Goal: Task Accomplishment & Management: Use online tool/utility

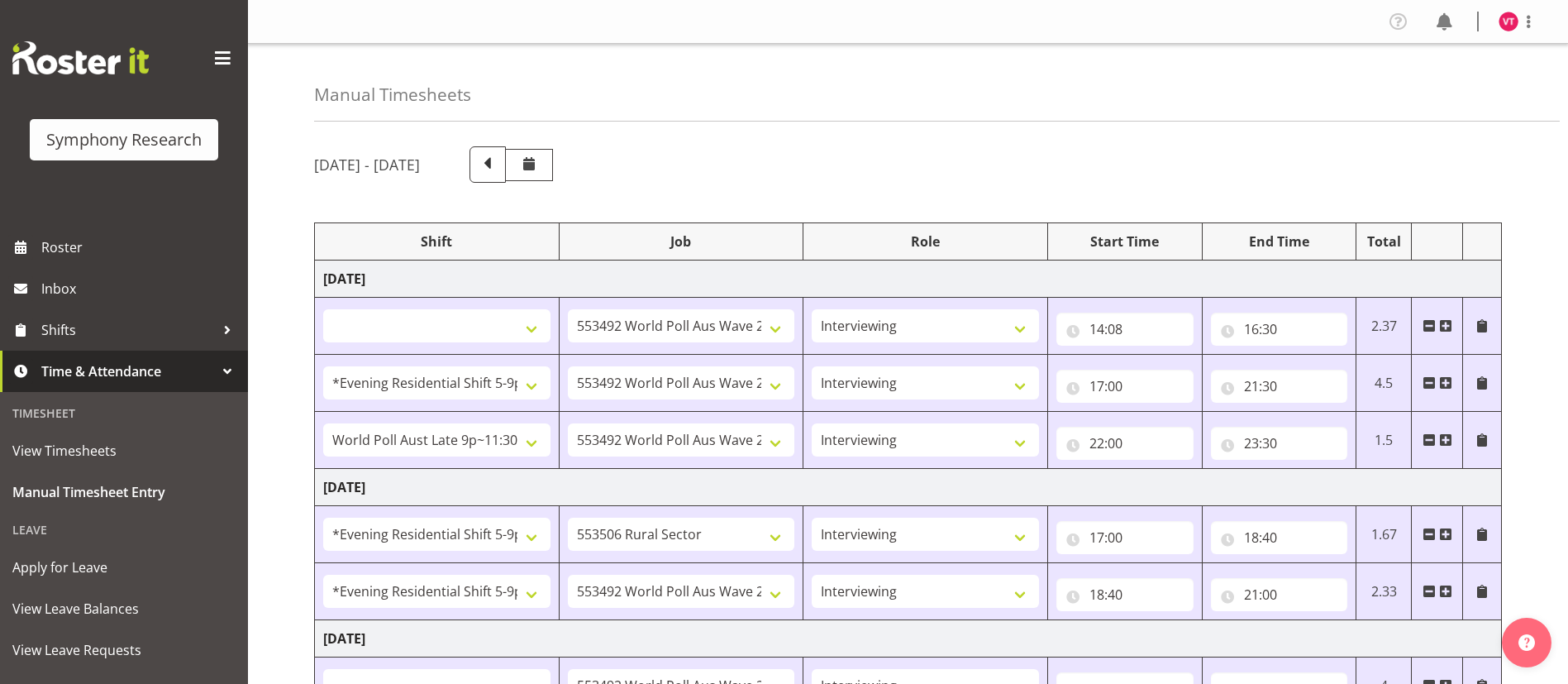
select select
select select "10499"
select select "47"
select select "48116"
select select "10499"
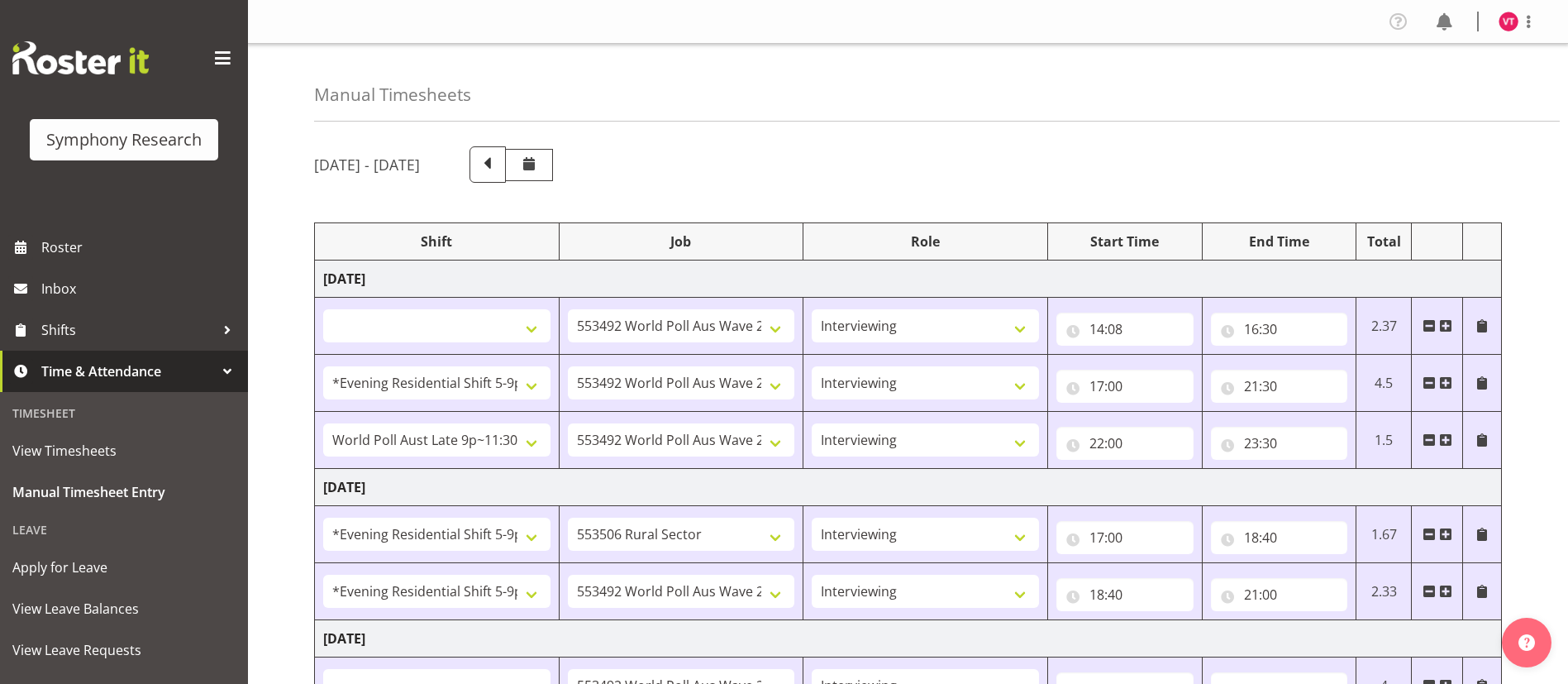
select select "47"
select select "57511"
select select "10499"
select select "47"
select select "48116"
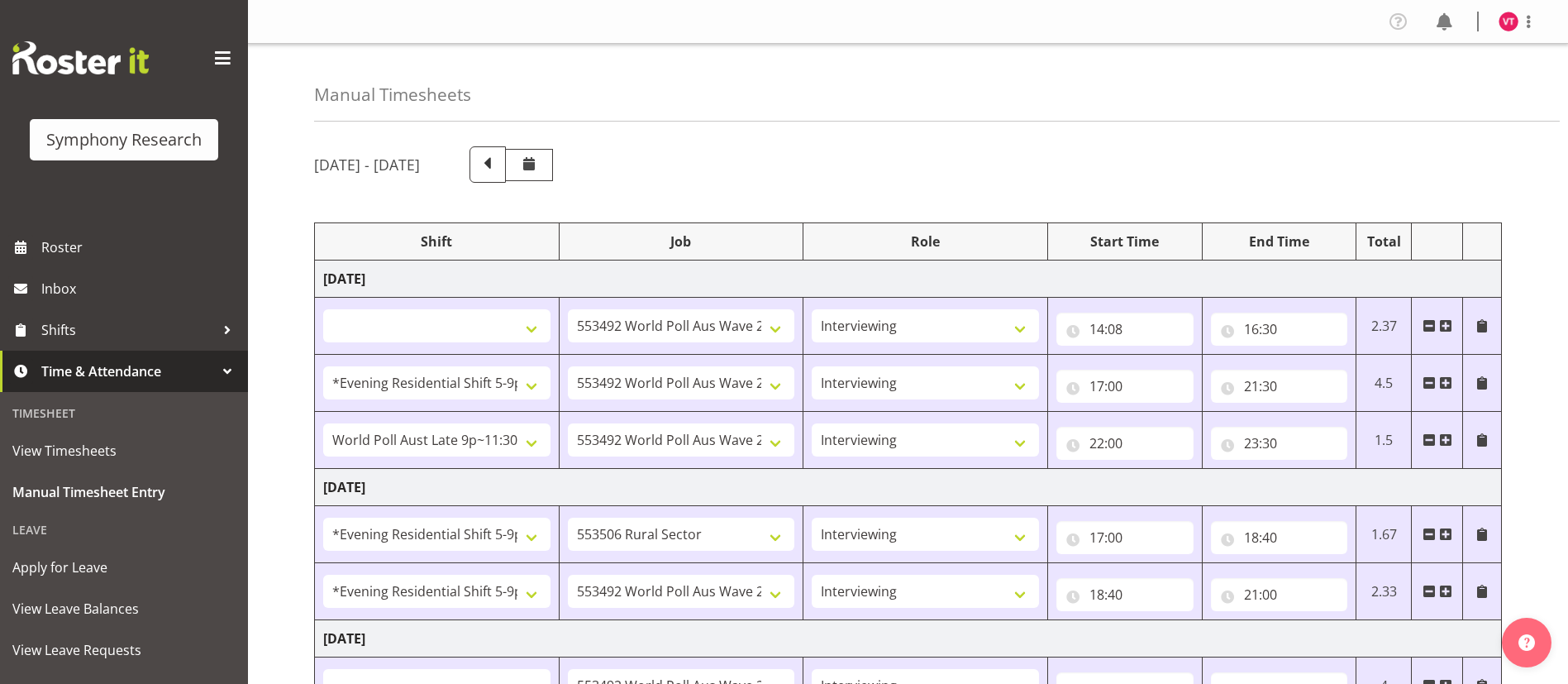
select select "10587"
select select "47"
select select "48116"
select select "10499"
select select "47"
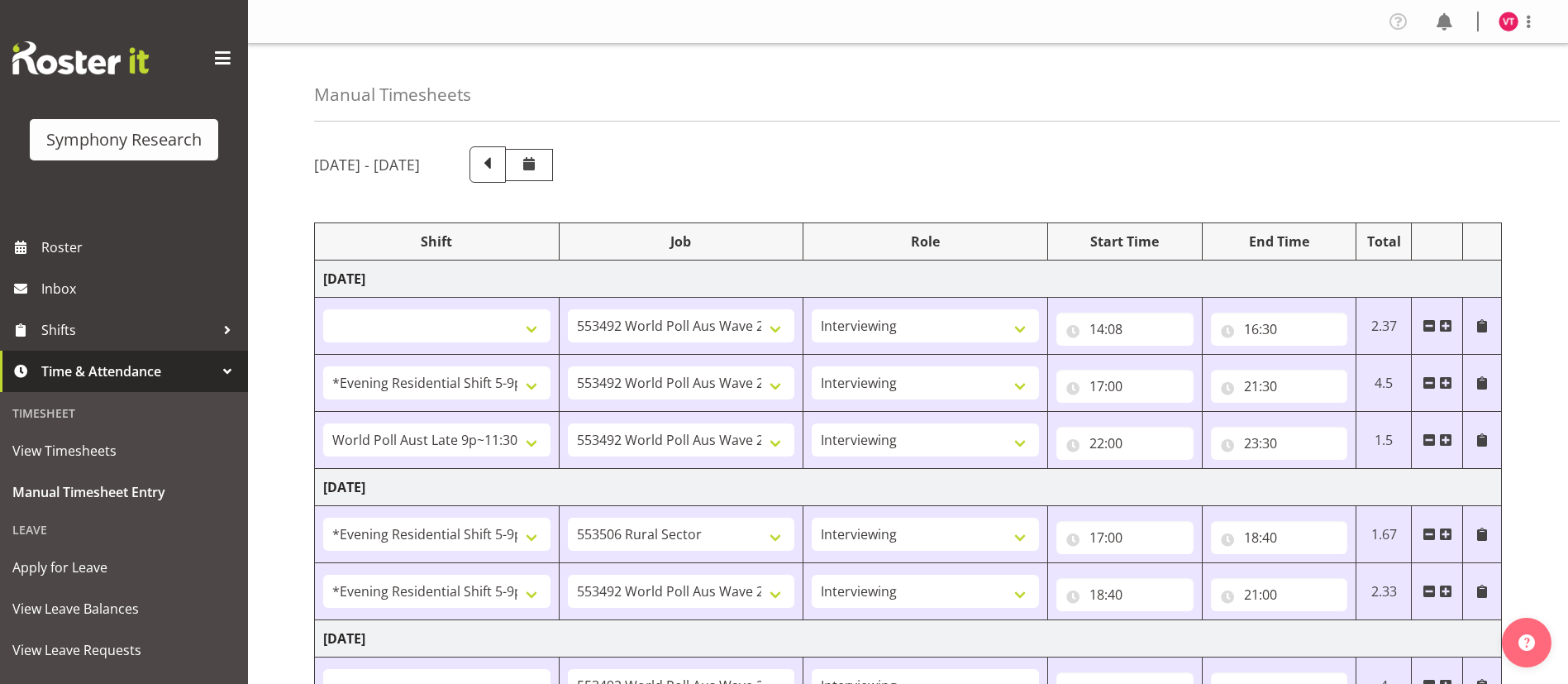
select select
select select "10499"
select select "47"
select select "56692"
select select "10499"
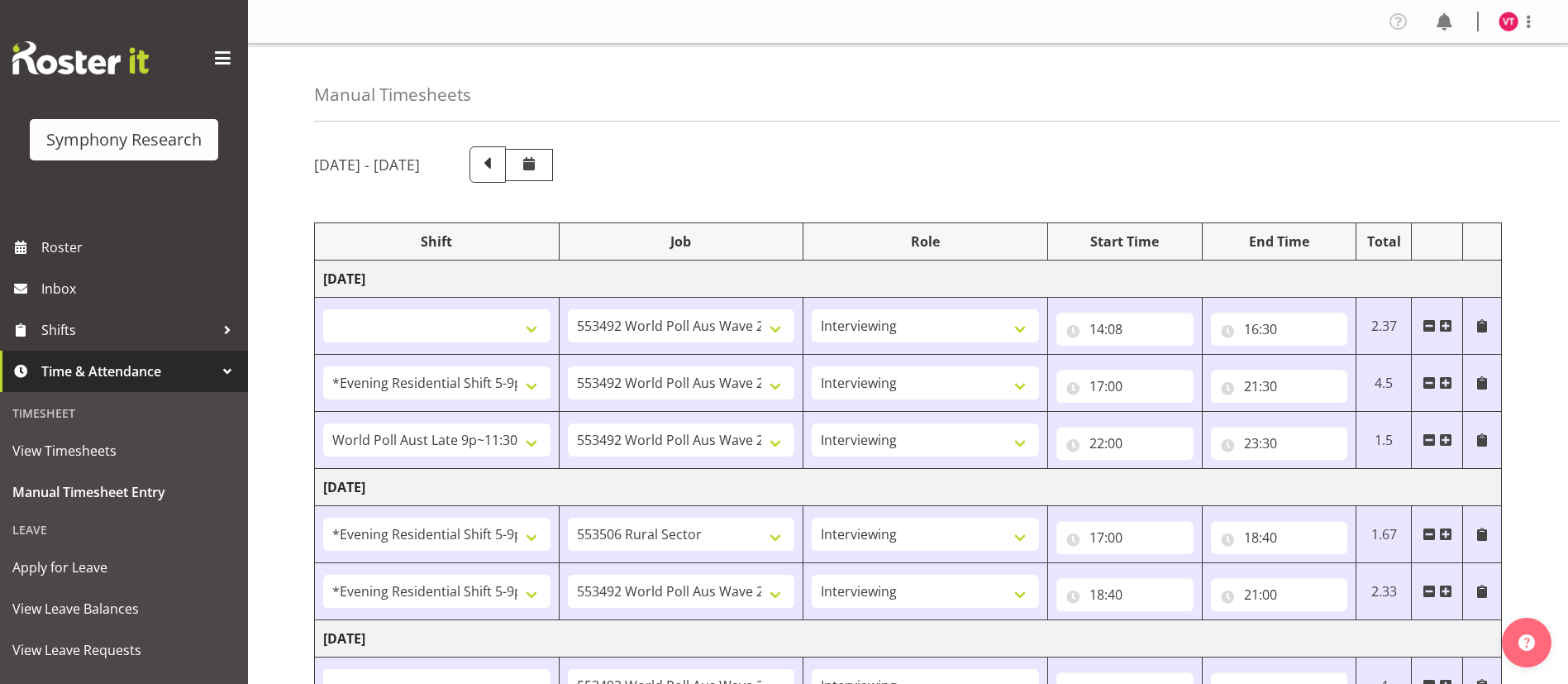
select select "47"
select select "103"
select select "10499"
select select "47"
select select "56692"
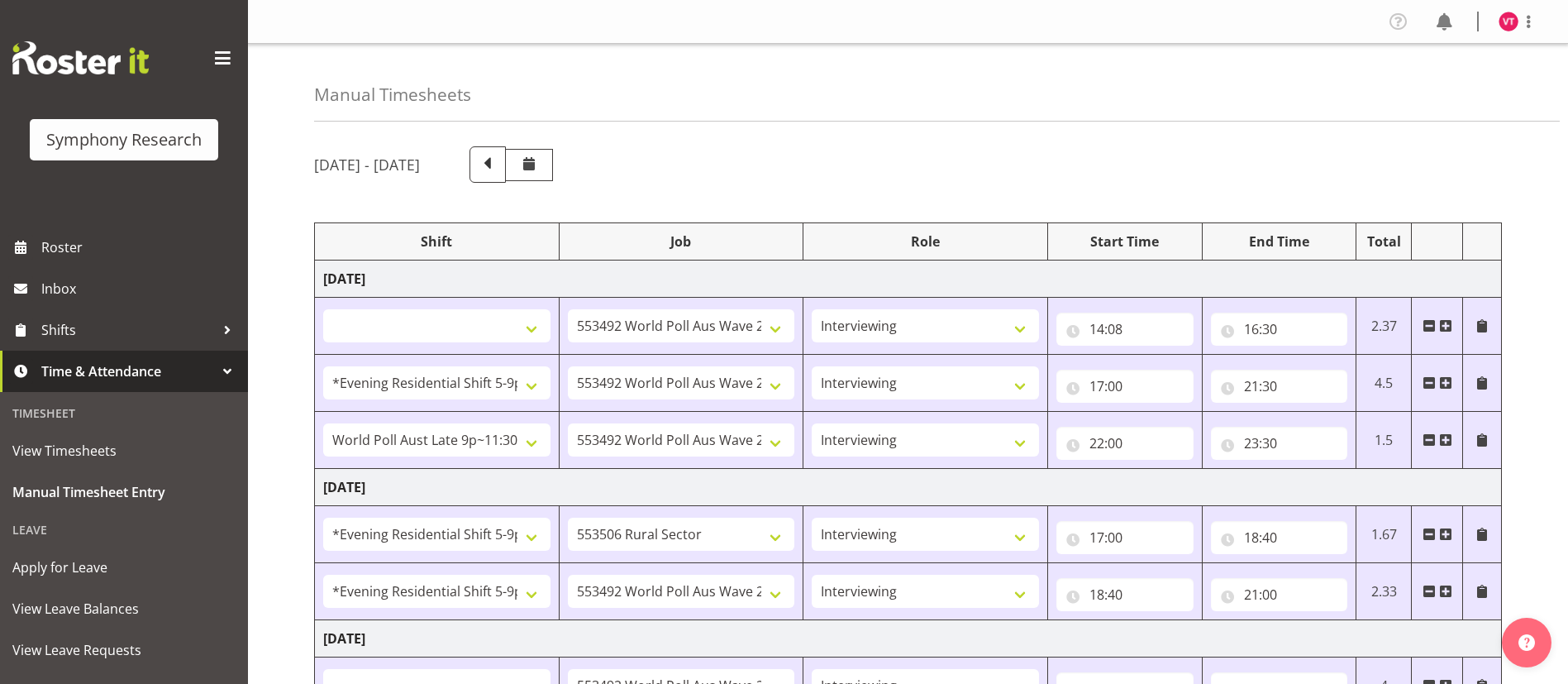
select select "10499"
select select "47"
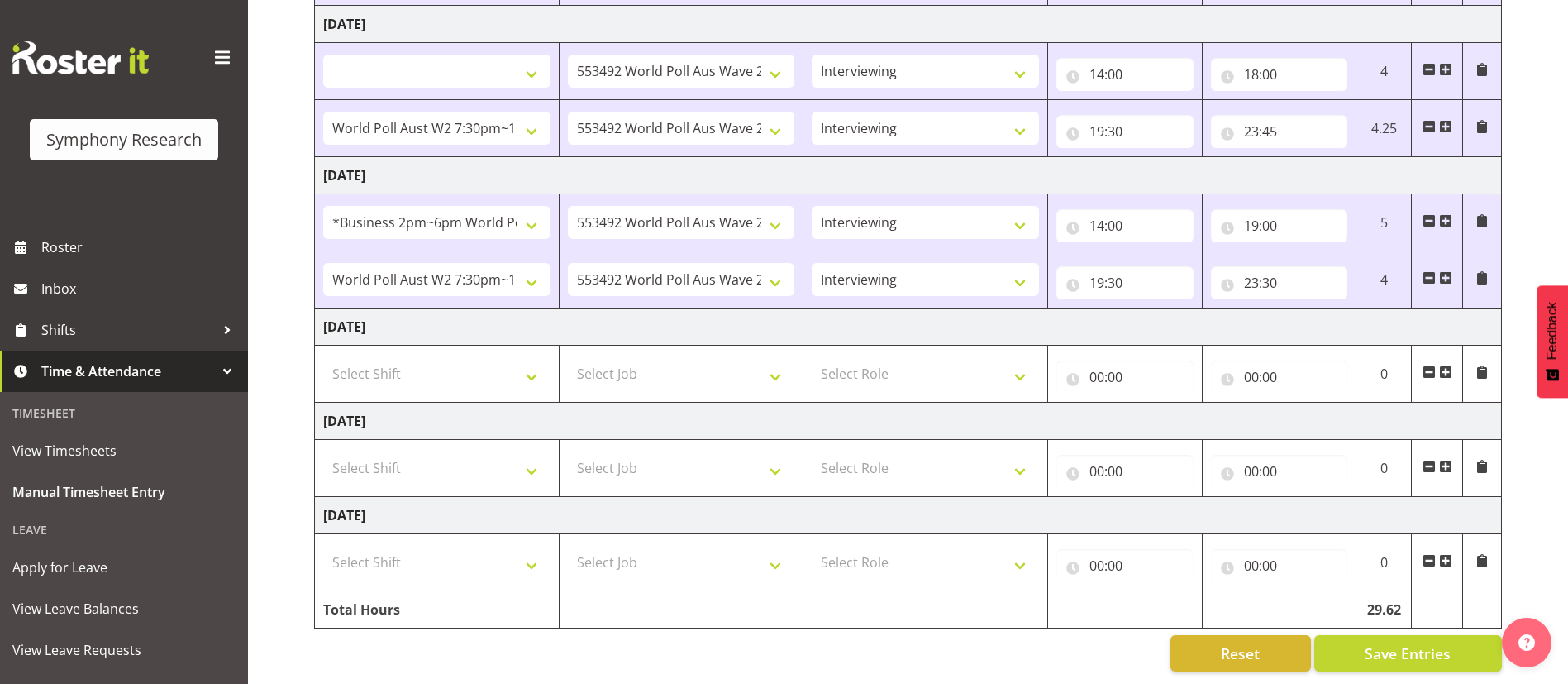
scroll to position [634, 0]
drag, startPoint x: 1575, startPoint y: 98, endPoint x: 1586, endPoint y: 444, distance: 346.2
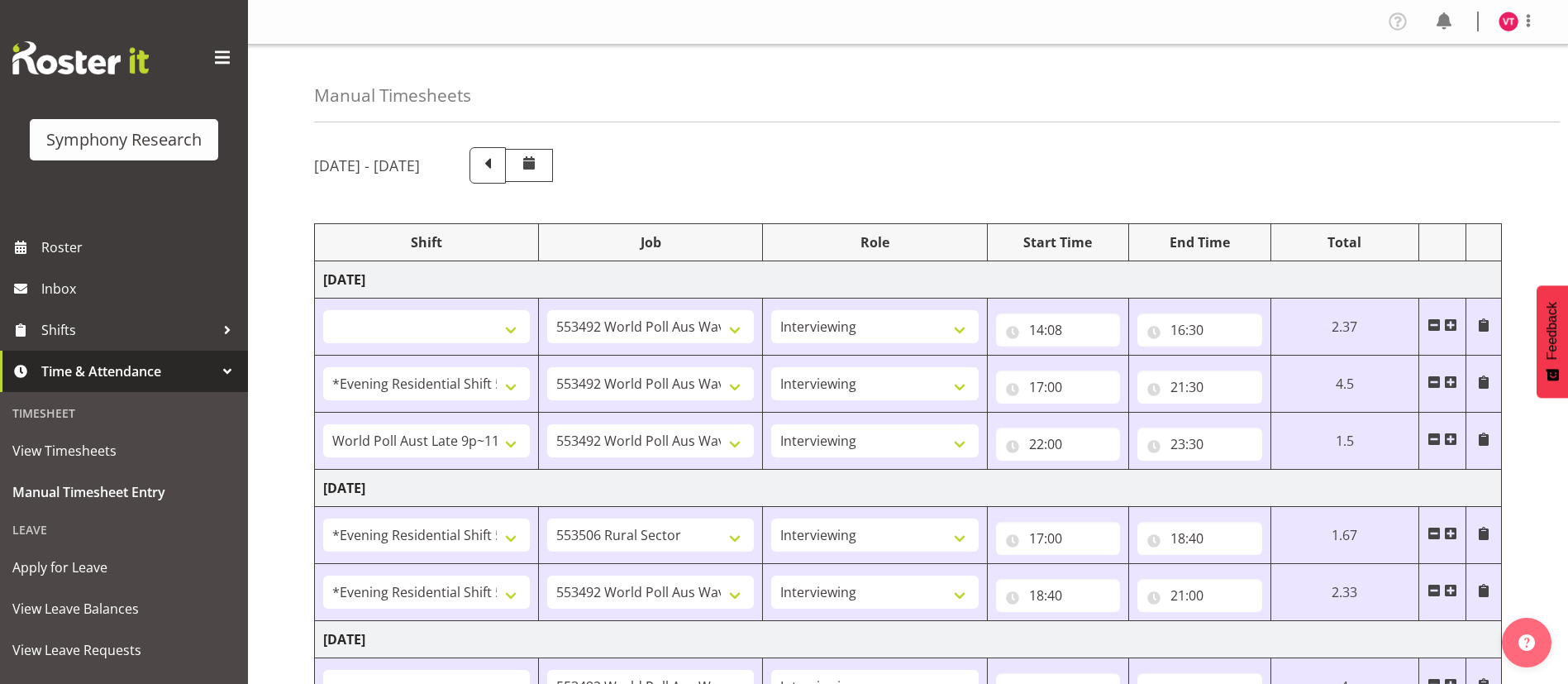
select select
select select "10499"
select select "47"
select select "48116"
select select "10499"
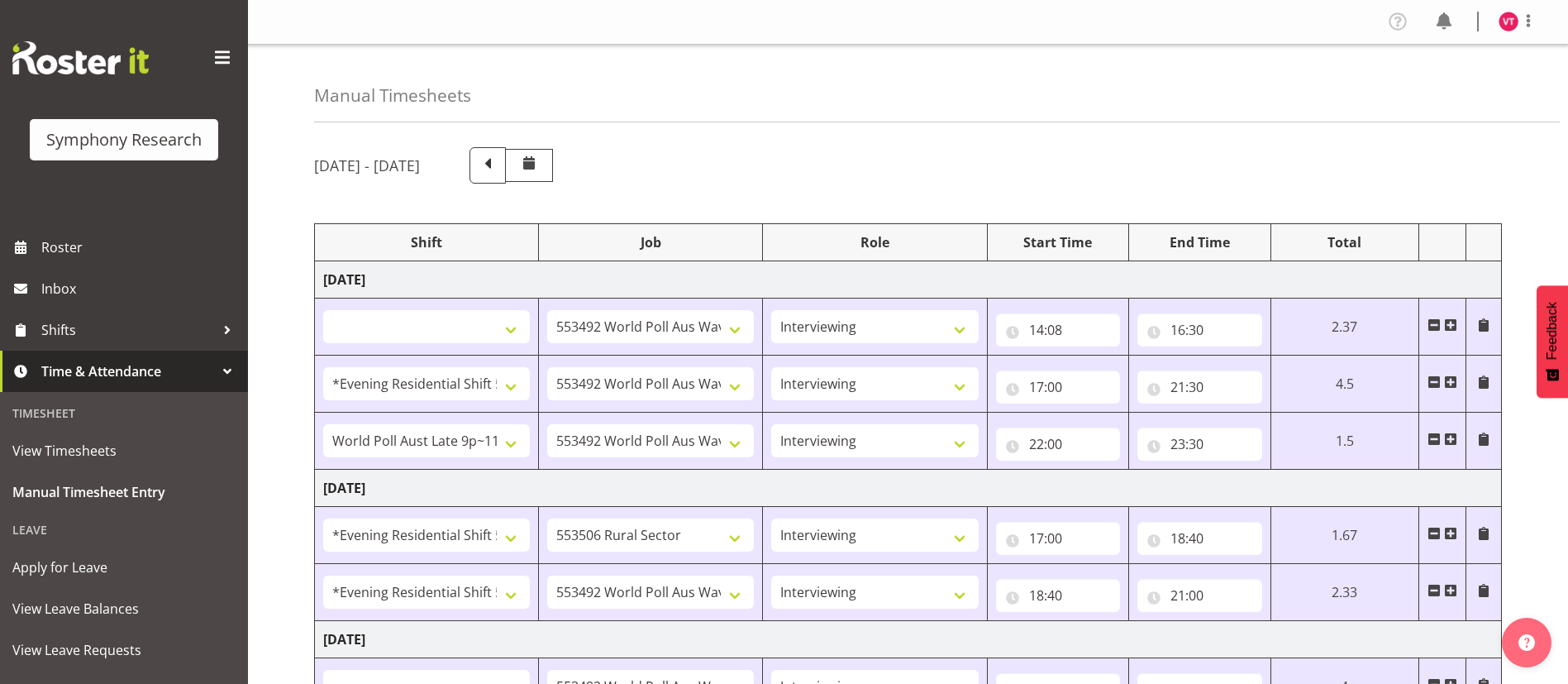
select select "47"
select select "57511"
select select "10499"
select select "47"
select select "48116"
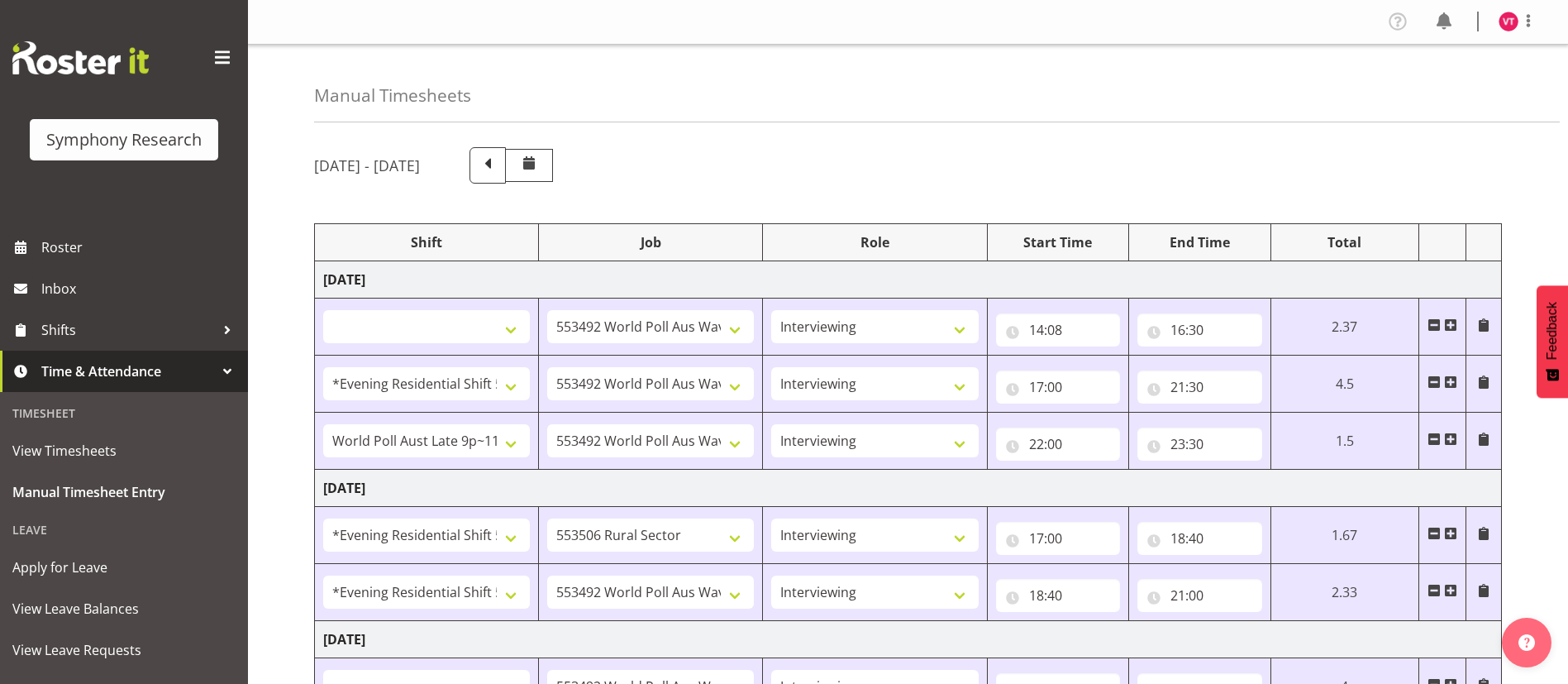
select select "10587"
select select "47"
select select "48116"
select select "10499"
select select "47"
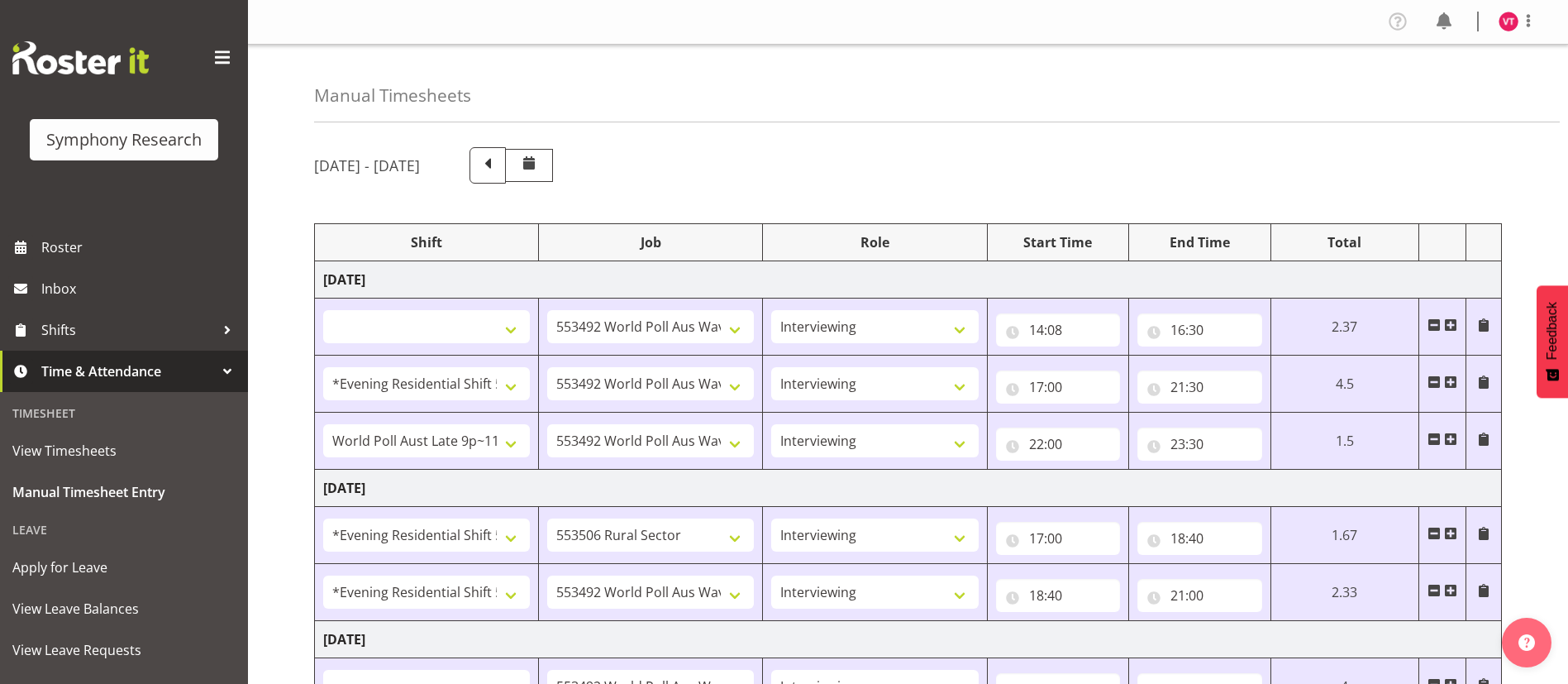
select select
select select "10499"
select select "47"
select select "56692"
select select "10499"
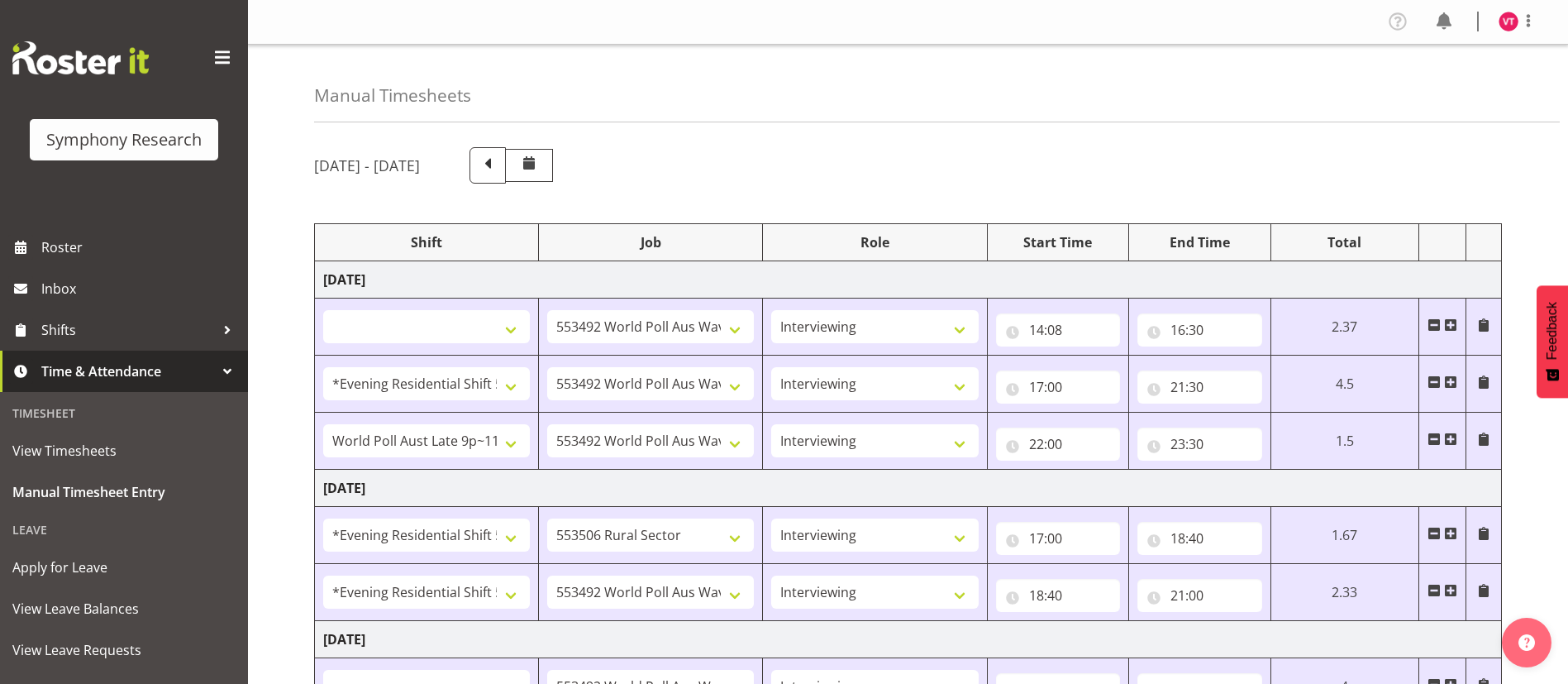
select select "47"
select select "103"
select select "10499"
select select "47"
select select "56692"
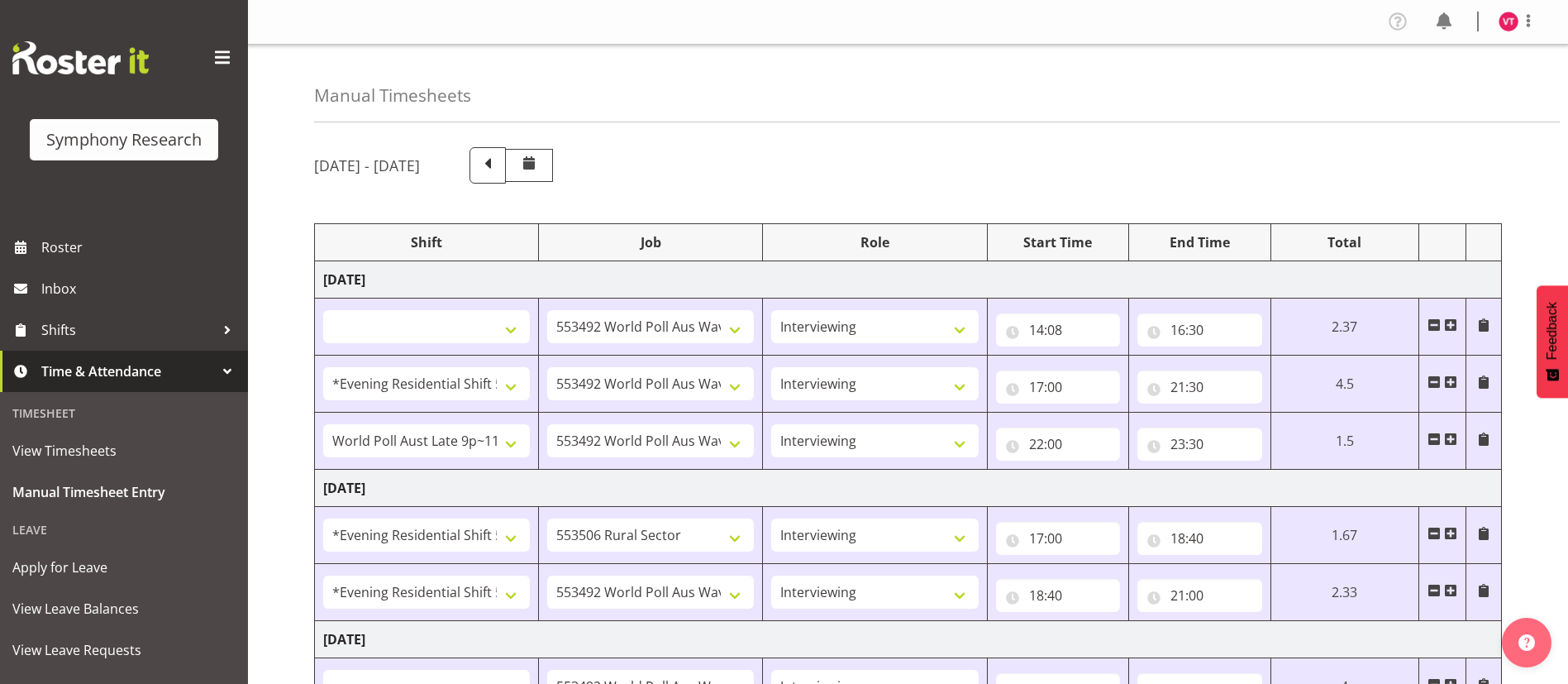
select select "10499"
select select "47"
select select "103"
select select "10499"
select select "47"
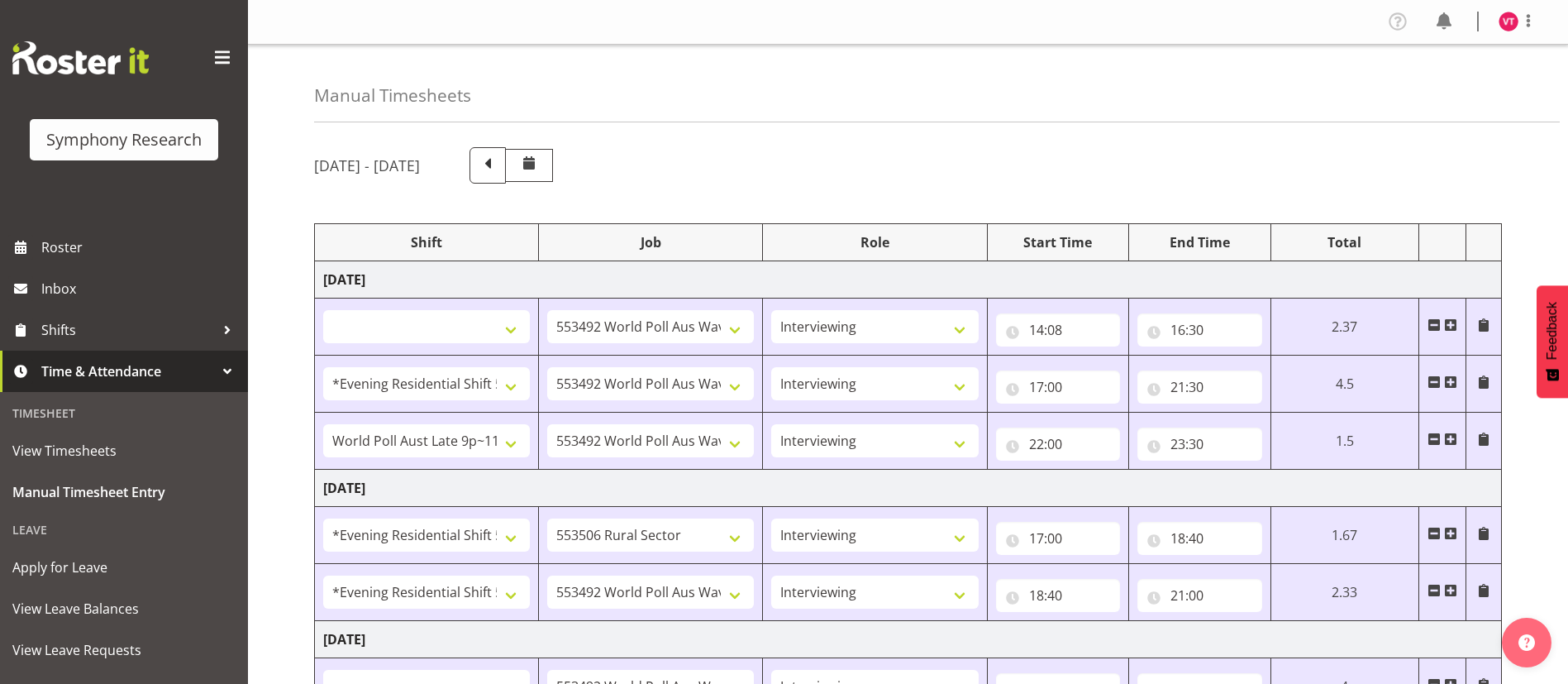
select select "56692"
select select "10499"
select select "47"
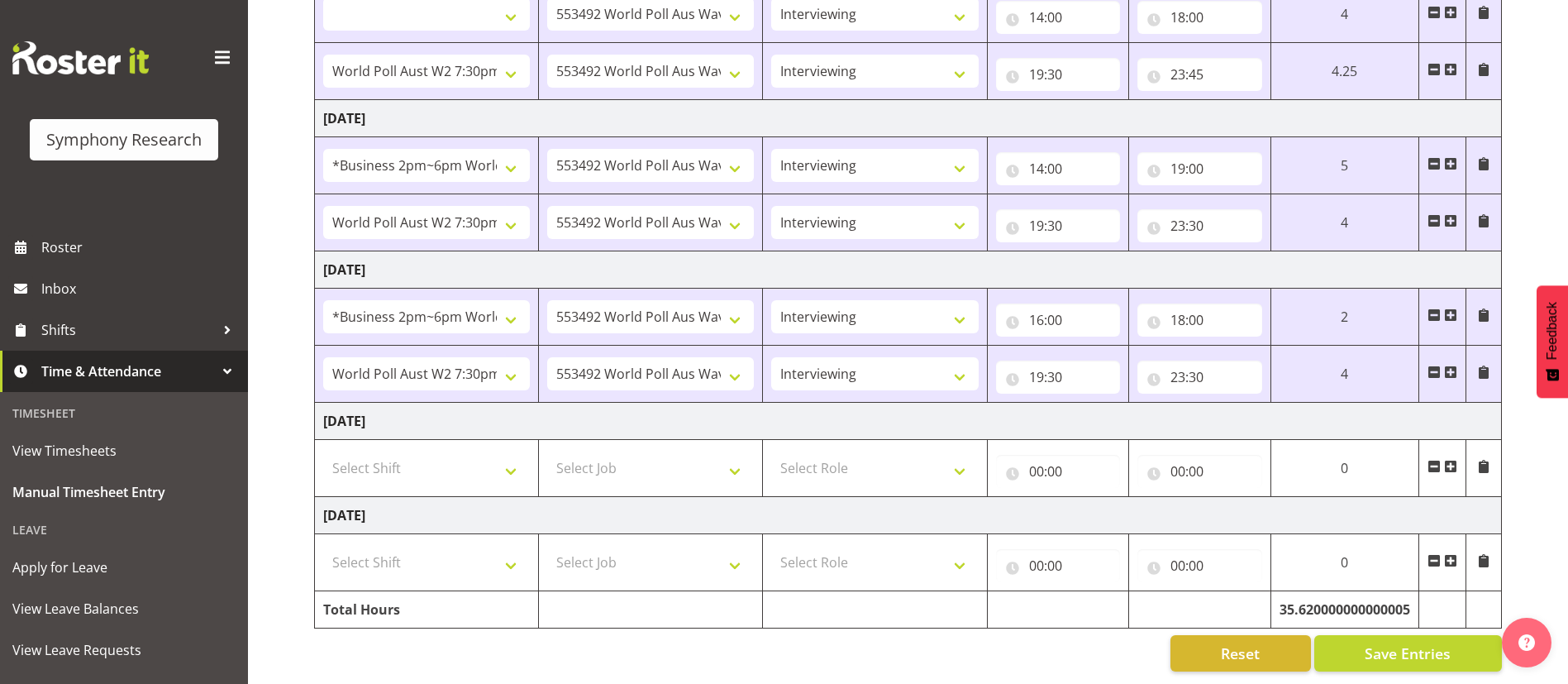
scroll to position [691, 0]
